Goal: Task Accomplishment & Management: Manage account settings

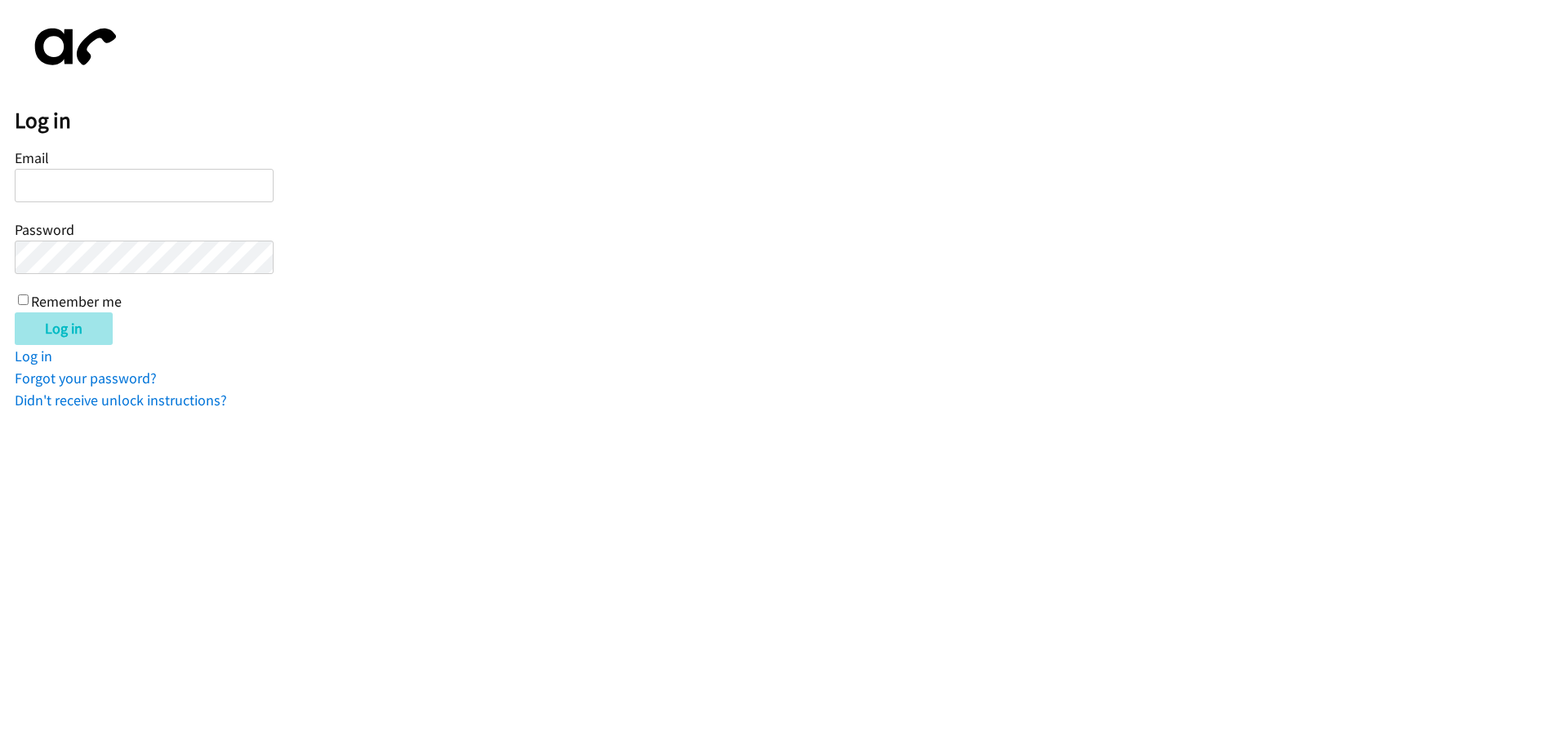
type input "[EMAIL_ADDRESS][DOMAIN_NAME]"
click at [74, 320] on input "Log in" at bounding box center [64, 328] width 98 height 32
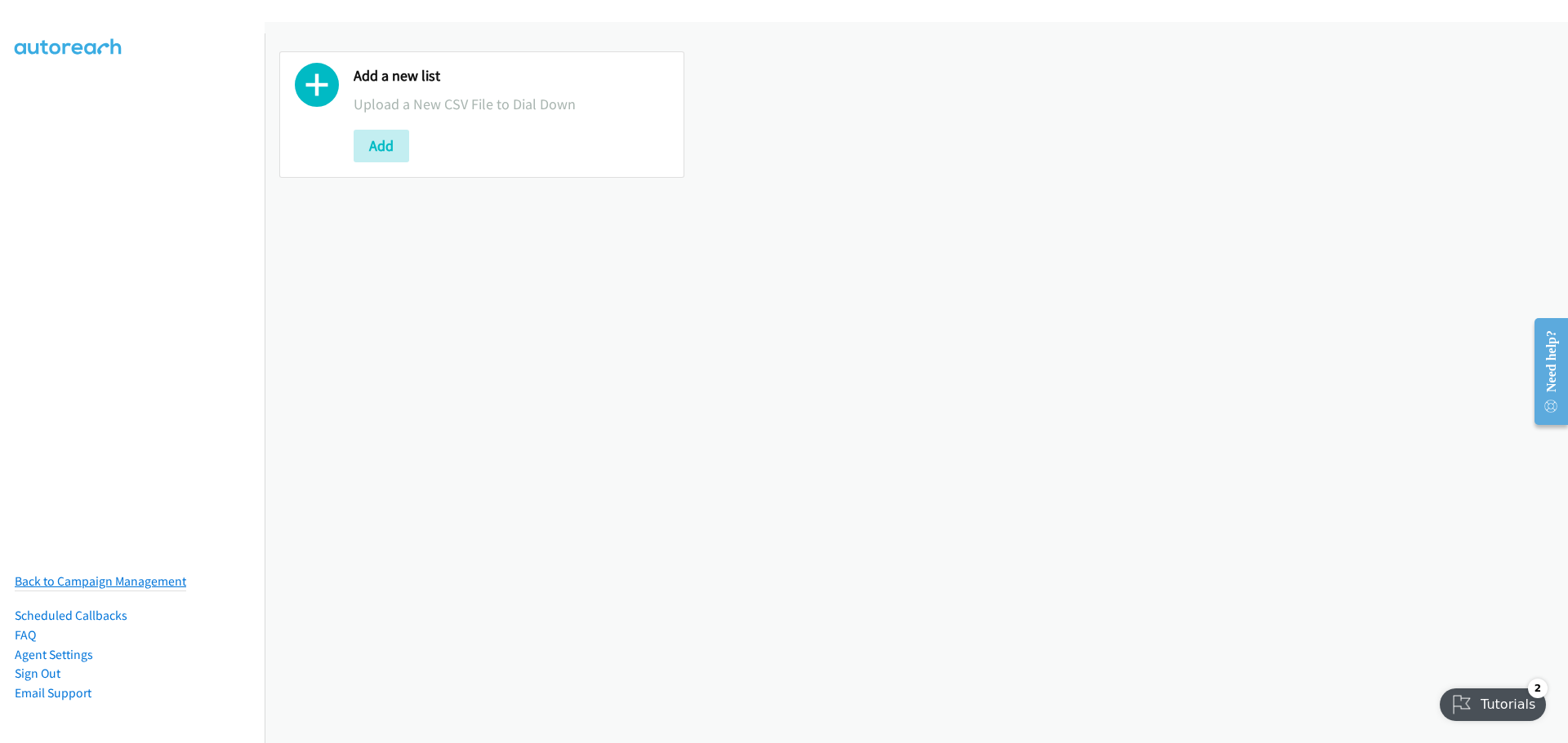
click at [98, 574] on link "Back to Campaign Management" at bounding box center [101, 582] width 172 height 16
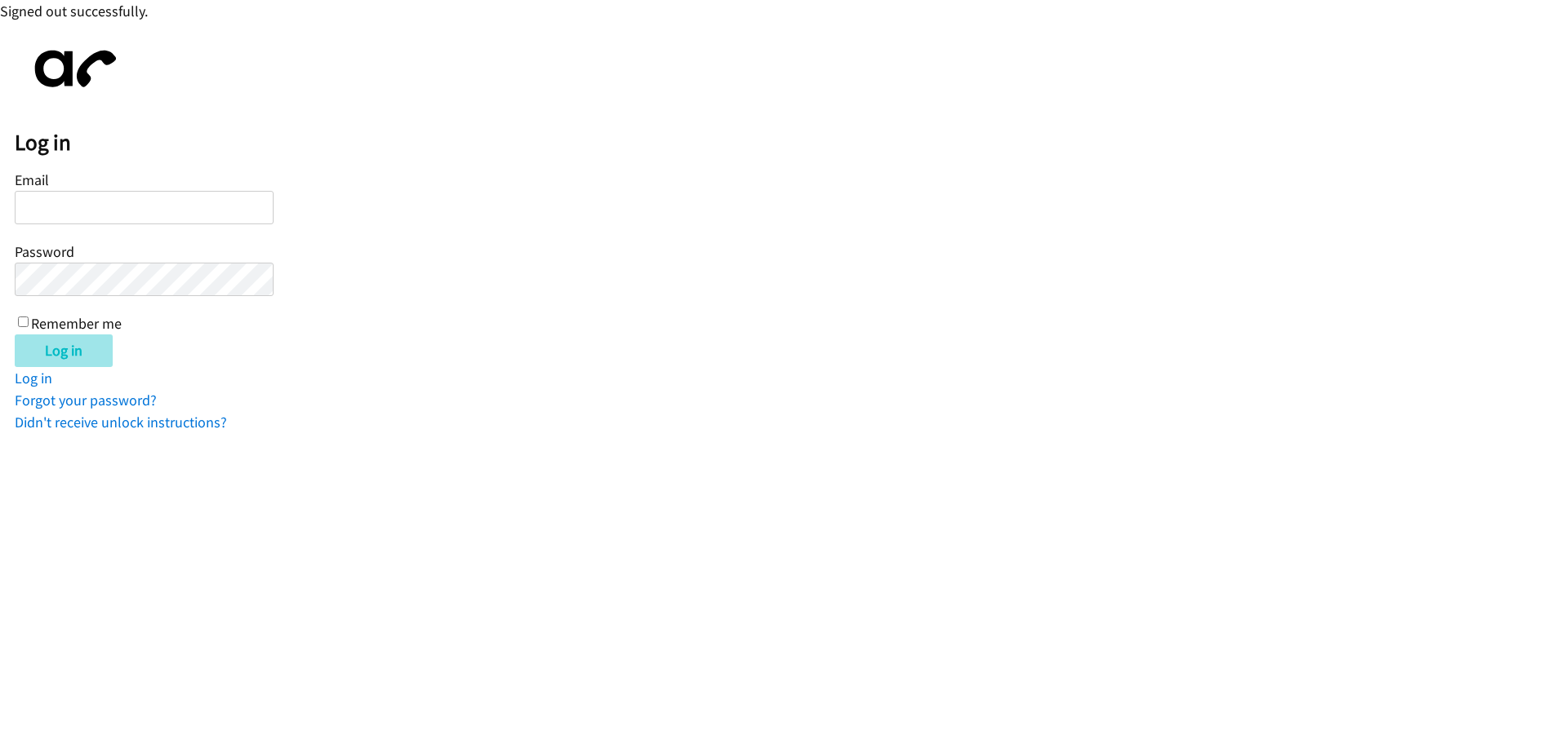
type input "[EMAIL_ADDRESS][DOMAIN_NAME]"
click at [86, 355] on input "Log in" at bounding box center [64, 351] width 98 height 32
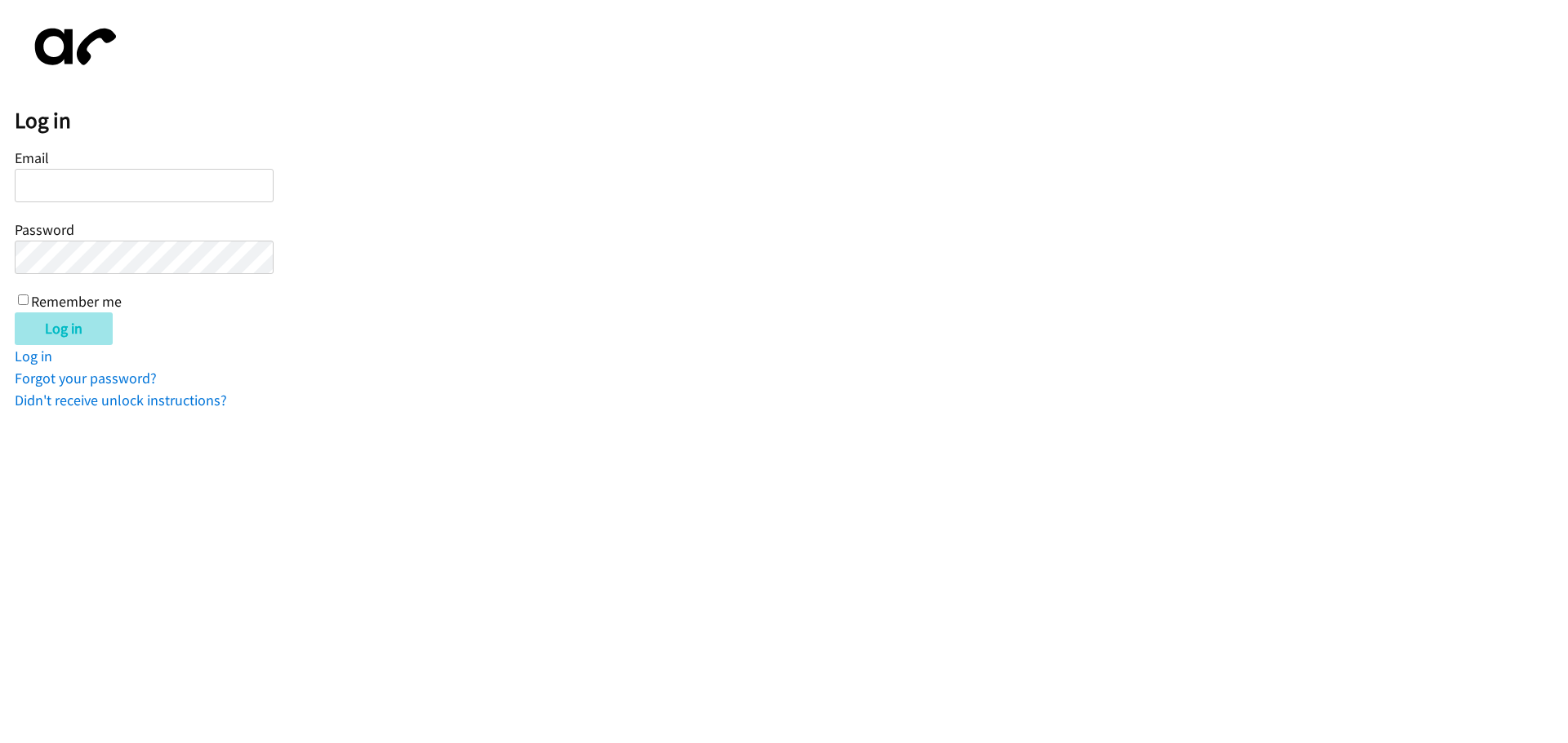
type input "[EMAIL_ADDRESS][DOMAIN_NAME]"
click at [86, 326] on input "Log in" at bounding box center [64, 328] width 98 height 32
type input "[EMAIL_ADDRESS][DOMAIN_NAME]"
click at [60, 329] on input "Log in" at bounding box center [64, 328] width 98 height 32
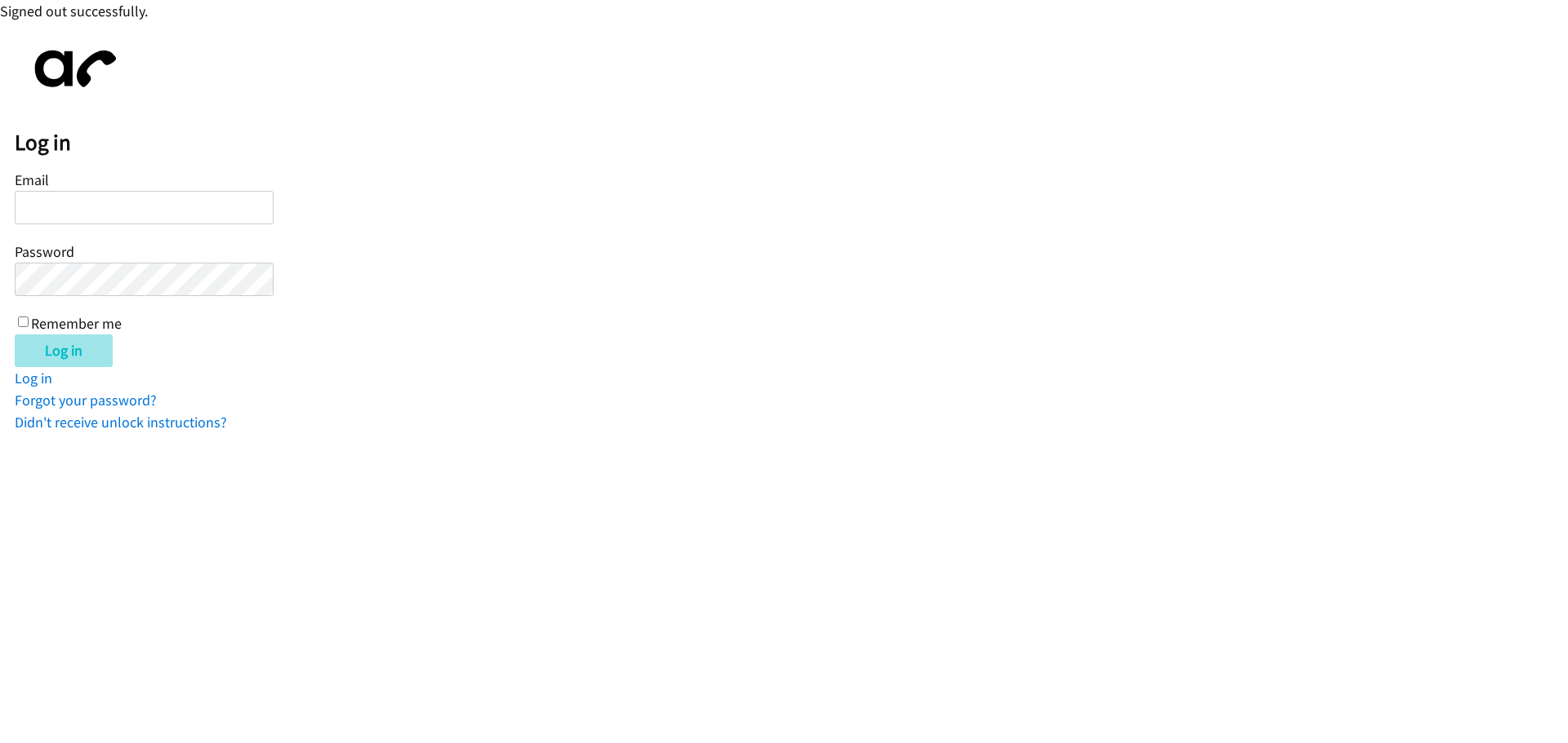
type input "[EMAIL_ADDRESS][DOMAIN_NAME]"
click at [79, 341] on input "Log in" at bounding box center [64, 351] width 98 height 32
